Goal: Transaction & Acquisition: Book appointment/travel/reservation

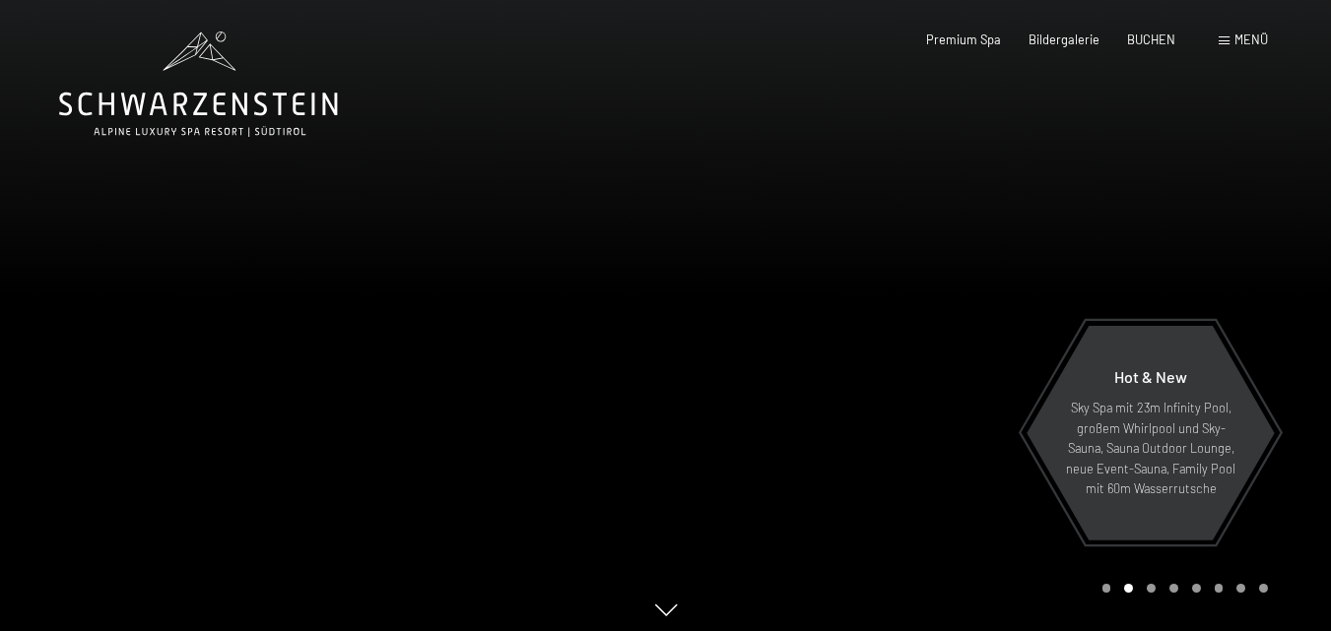
click at [1247, 41] on span "Menü" at bounding box center [1250, 40] width 33 height 16
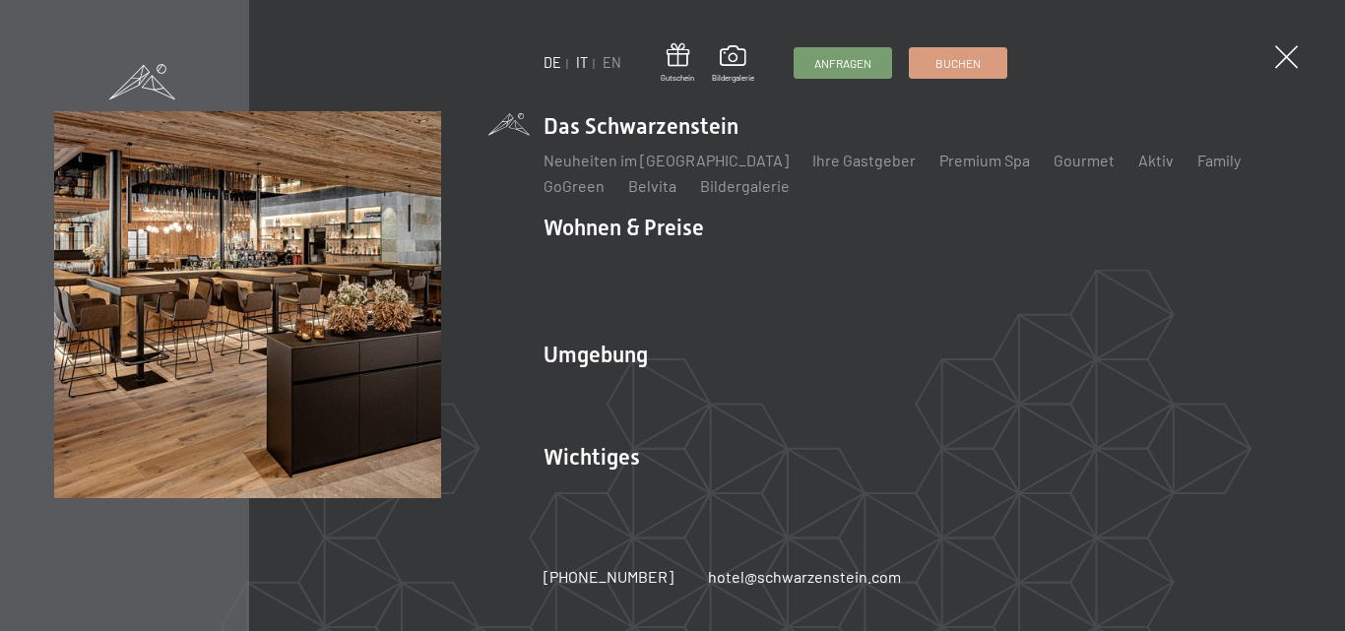
click at [584, 63] on link "IT" at bounding box center [582, 62] width 12 height 17
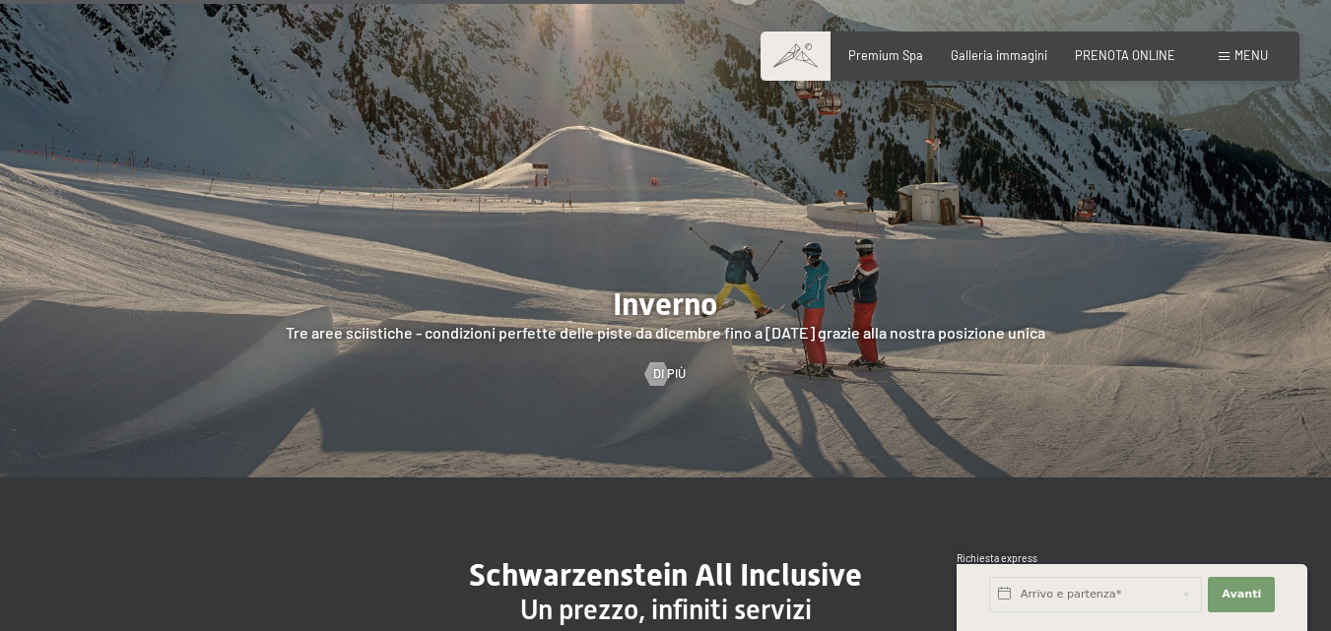
scroll to position [3841, 0]
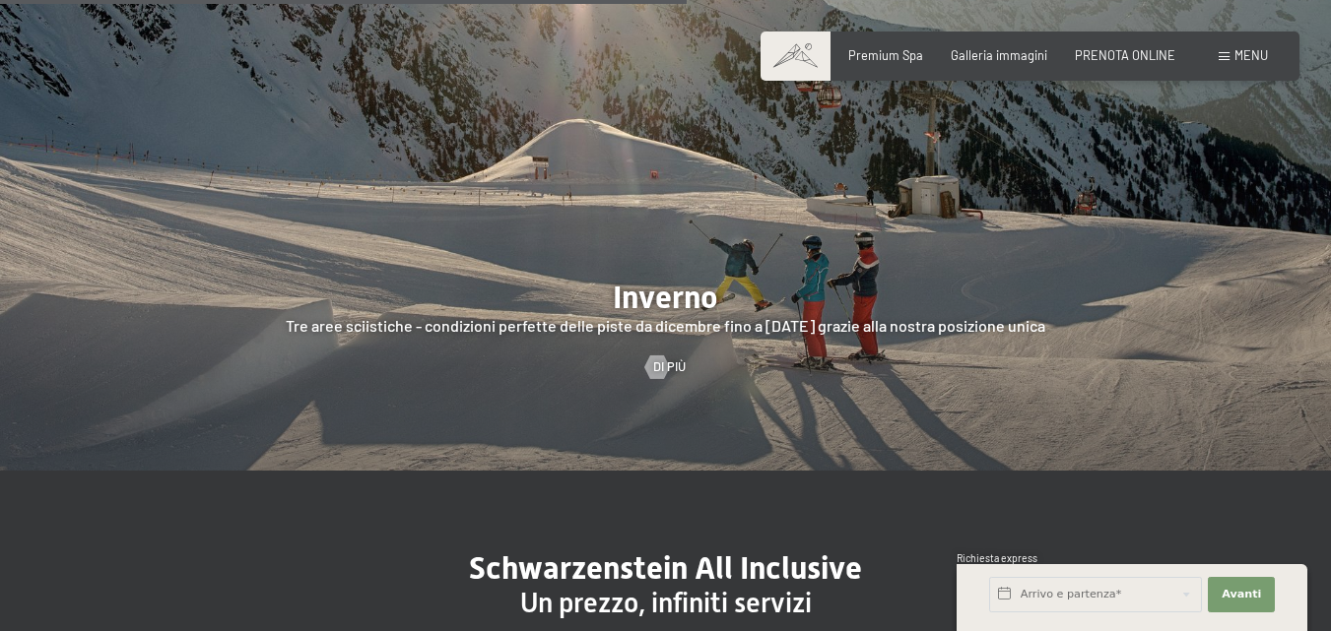
click at [1230, 50] on div "Menu" at bounding box center [1242, 56] width 49 height 18
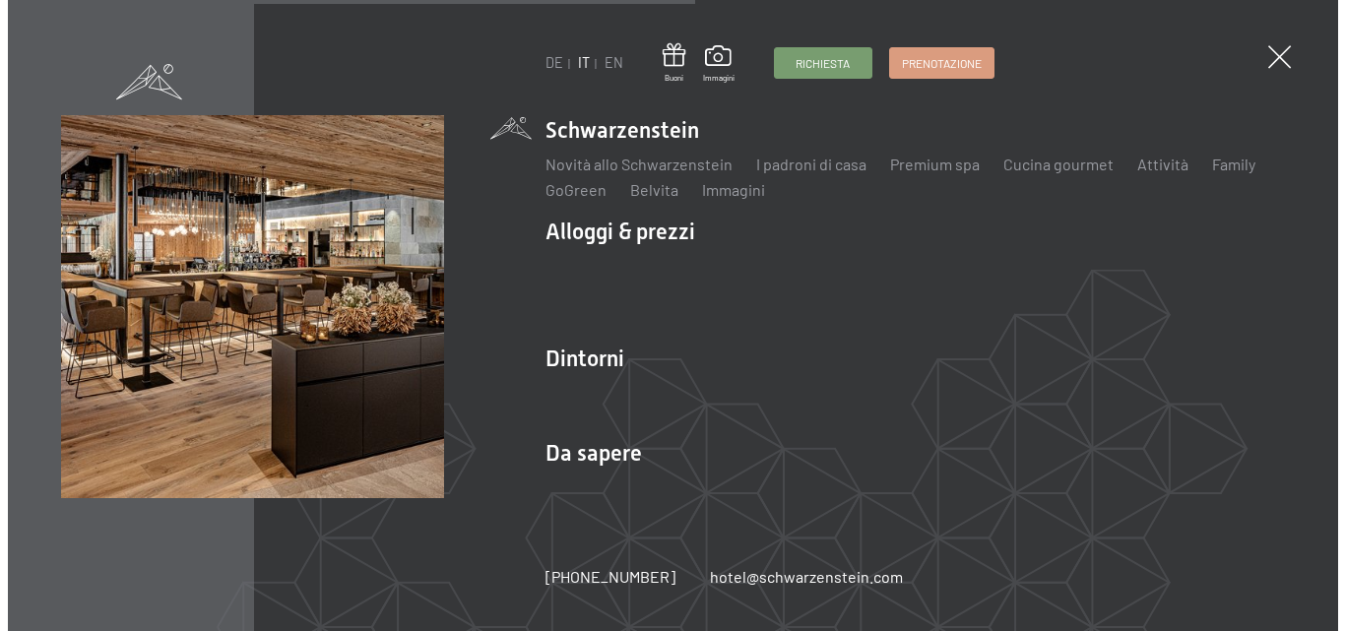
scroll to position [3866, 0]
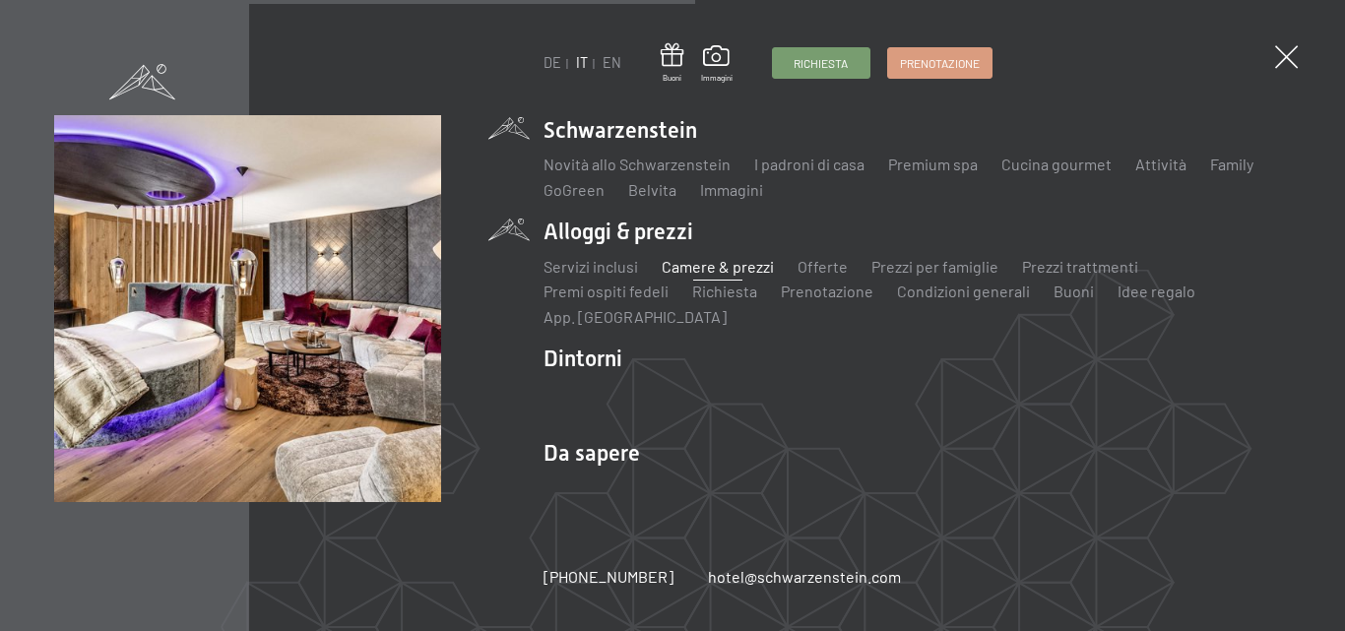
click at [683, 266] on link "Camere & prezzi" at bounding box center [718, 266] width 112 height 19
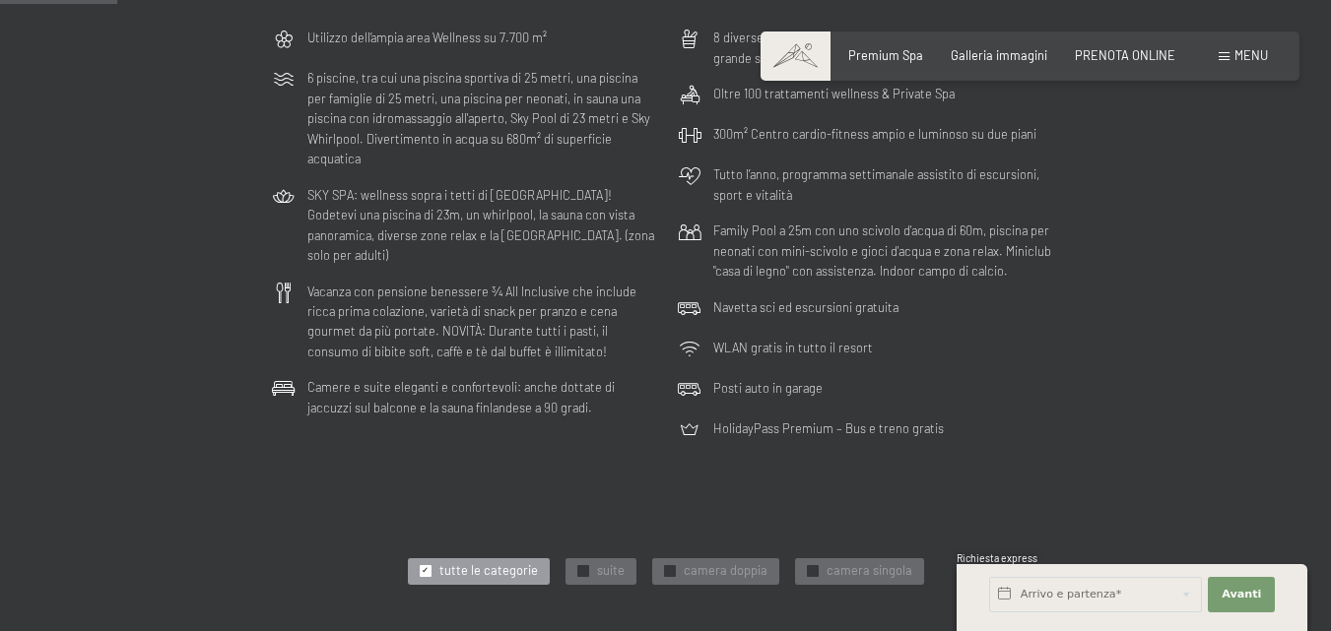
scroll to position [591, 0]
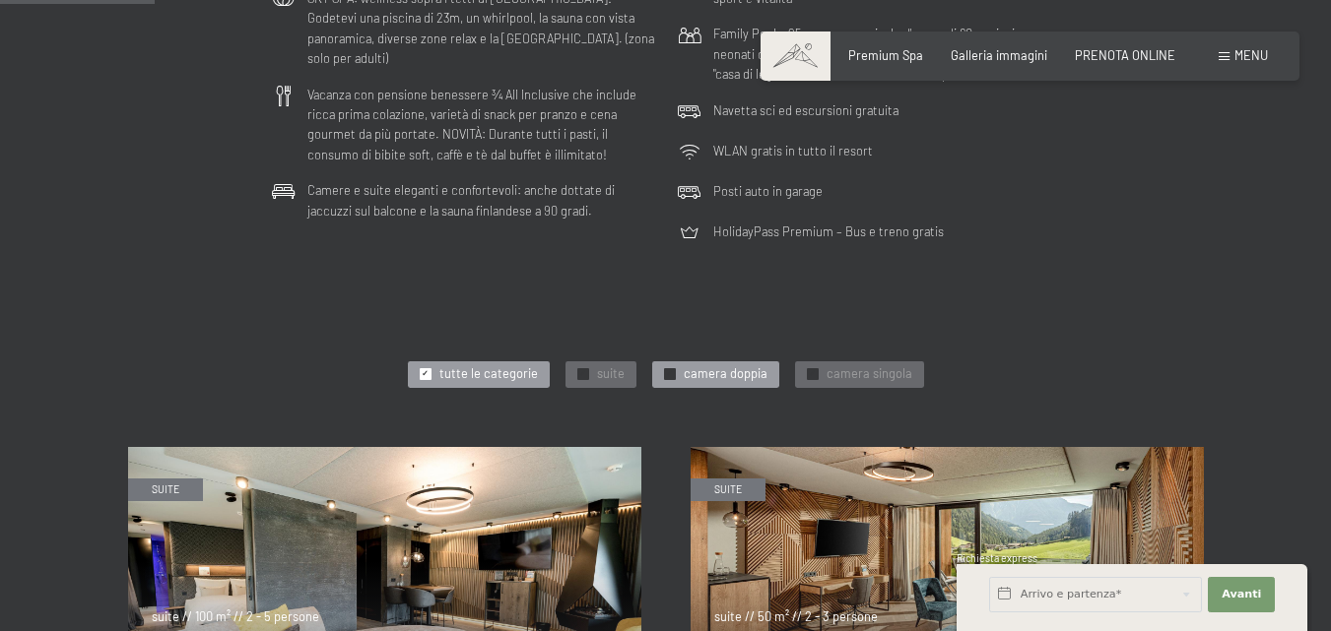
click at [718, 375] on span "camera doppia" at bounding box center [726, 374] width 84 height 18
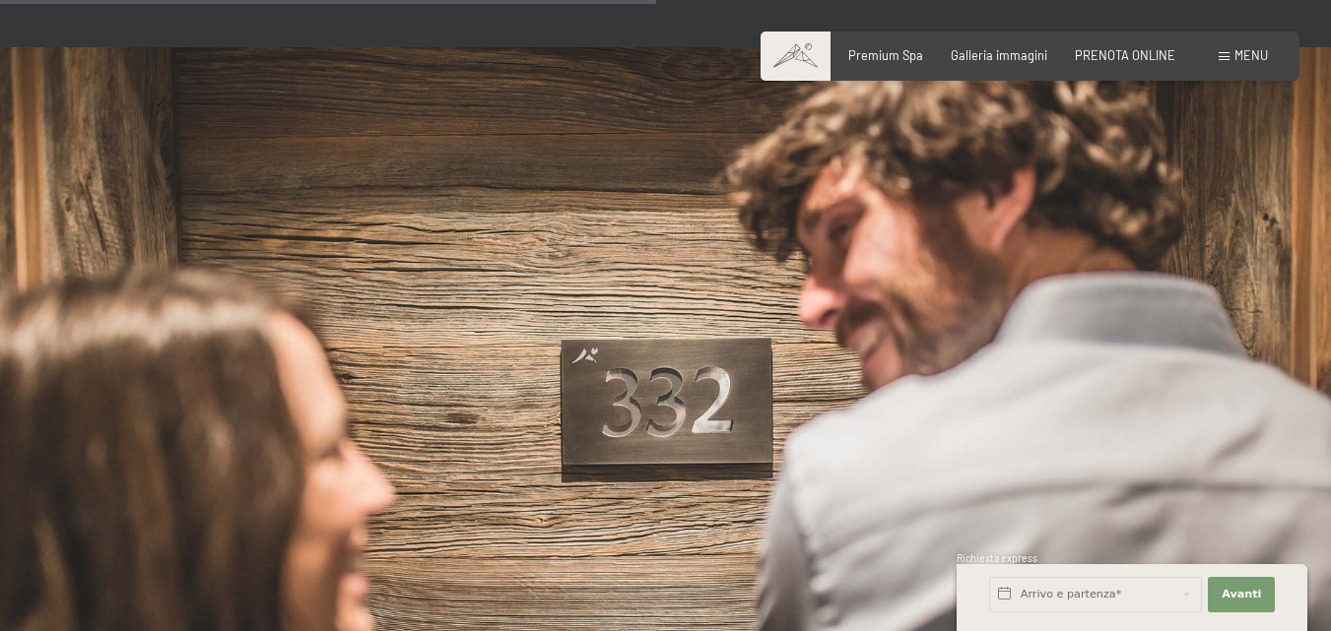
scroll to position [1674, 0]
